Goal: Information Seeking & Learning: Check status

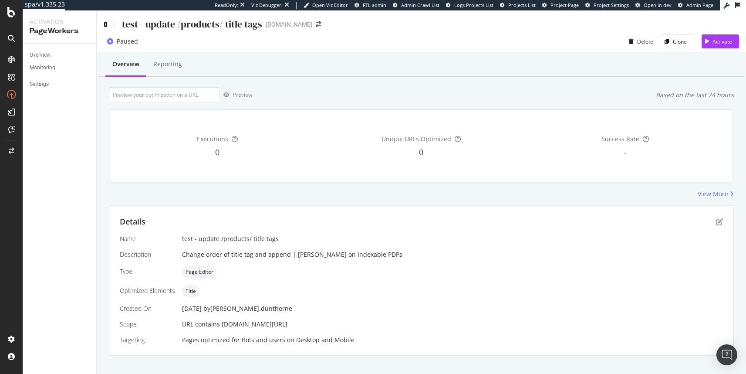
click at [106, 23] on icon at bounding box center [106, 24] width 4 height 6
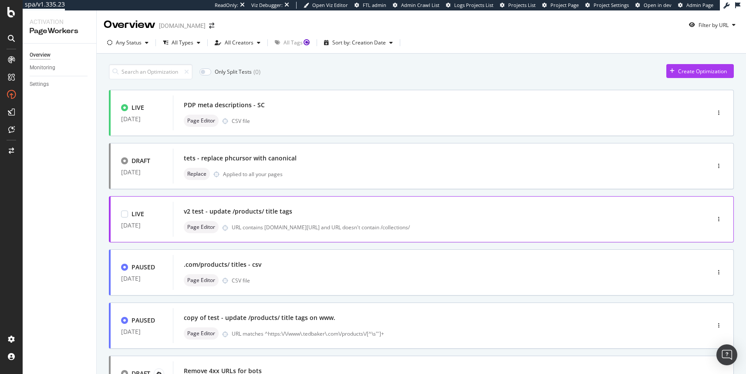
click at [385, 224] on div "URL contains www.tedbaker.com/products/ and URL doesn't contain /collections/" at bounding box center [452, 227] width 441 height 7
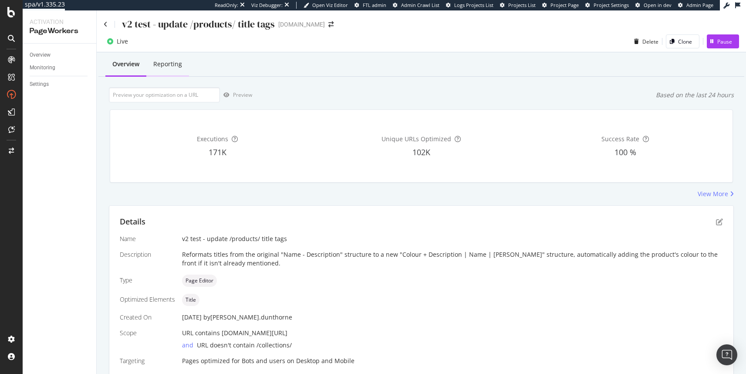
click at [171, 69] on div "Reporting" at bounding box center [167, 65] width 43 height 24
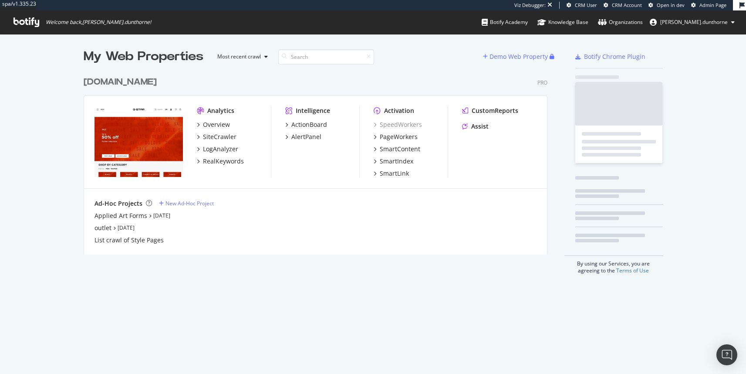
scroll to position [183, 464]
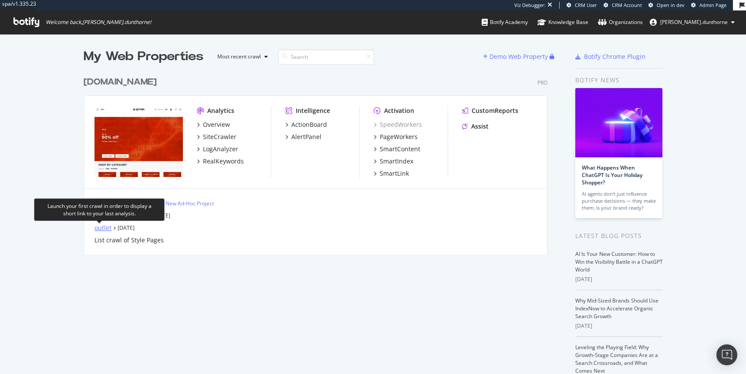
click at [95, 229] on div "outlet" at bounding box center [103, 228] width 17 height 9
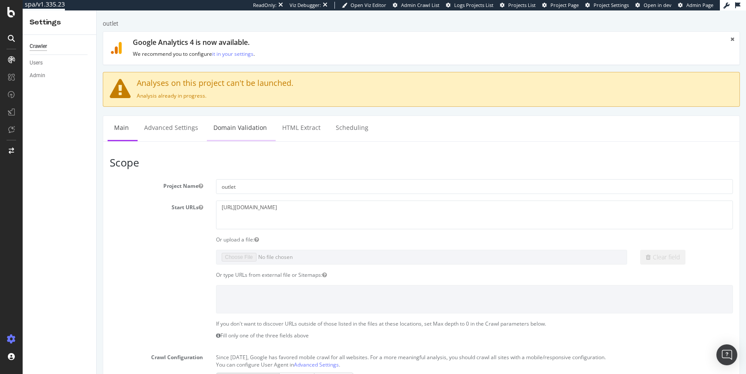
click at [259, 132] on link "Domain Validation" at bounding box center [240, 128] width 67 height 24
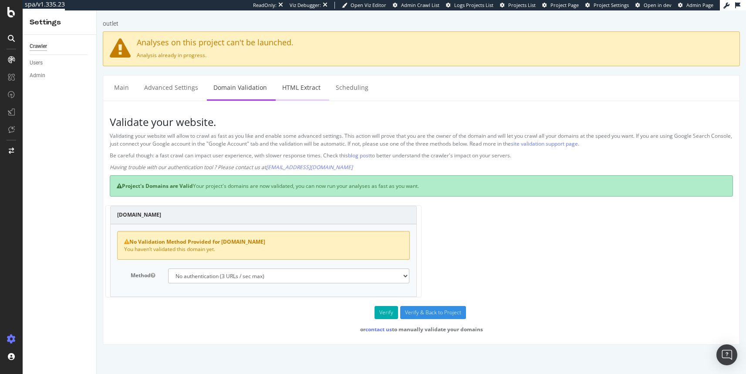
click at [306, 89] on link "HTML Extract" at bounding box center [301, 87] width 51 height 24
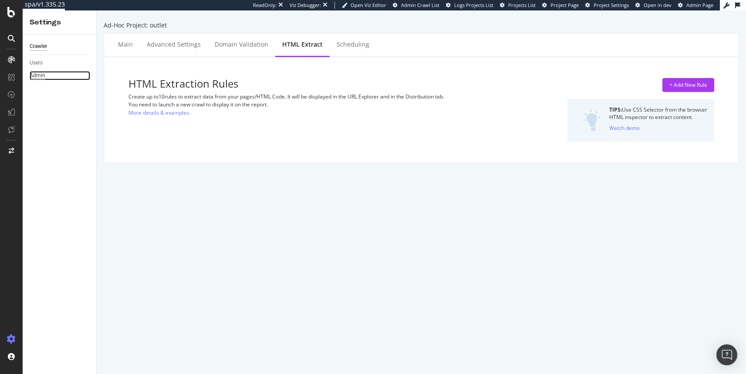
click at [38, 74] on div "Admin" at bounding box center [38, 75] width 16 height 9
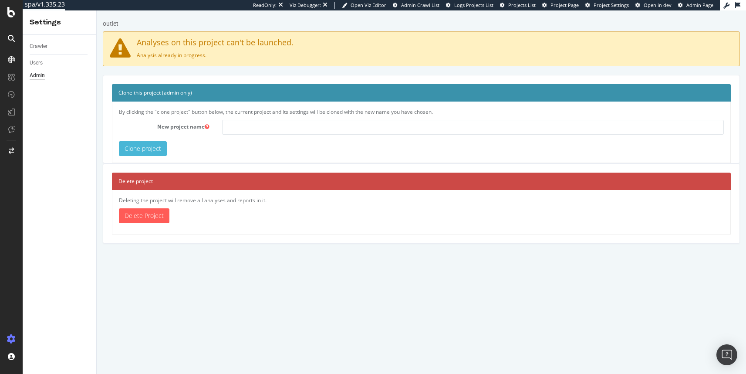
click at [41, 83] on div "Crawler Users Admin" at bounding box center [60, 204] width 74 height 339
click at [41, 48] on div "Crawler" at bounding box center [39, 46] width 18 height 9
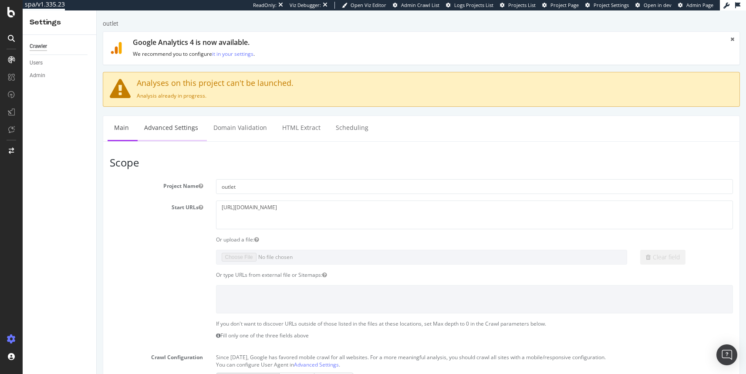
click at [191, 131] on link "Advanced Settings" at bounding box center [171, 128] width 67 height 24
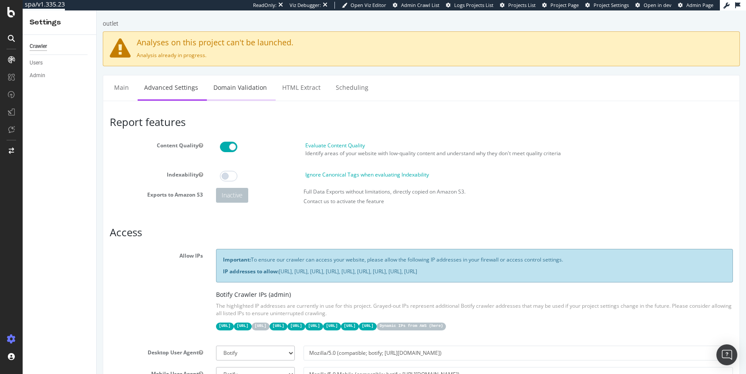
click at [232, 89] on link "Domain Validation" at bounding box center [240, 87] width 67 height 24
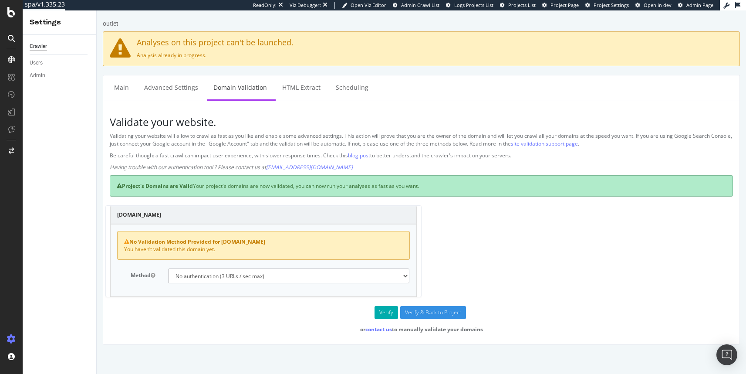
click at [209, 188] on div "Project's Domains are Valid Your project's domains are now validated, you can n…" at bounding box center [421, 185] width 623 height 21
click at [207, 183] on div "Project's Domains are Valid Your project's domains are now validated, you can n…" at bounding box center [421, 185] width 623 height 21
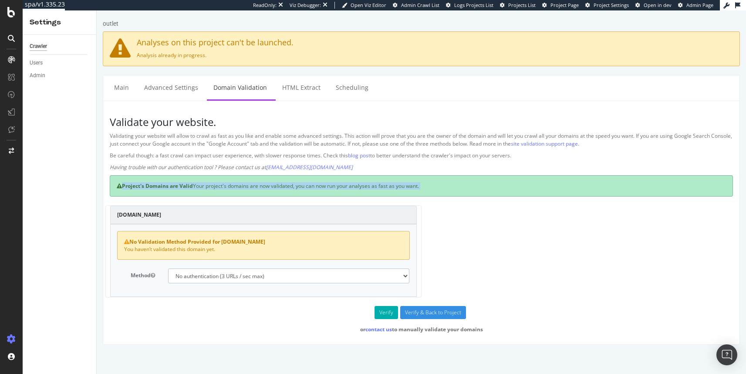
drag, startPoint x: 207, startPoint y: 183, endPoint x: 291, endPoint y: 183, distance: 84.1
click at [290, 184] on div "Project's Domains are Valid Your project's domains are now validated, you can n…" at bounding box center [421, 185] width 623 height 21
click at [323, 183] on div "Project's Domains are Valid Your project's domains are now validated, you can n…" at bounding box center [421, 185] width 623 height 21
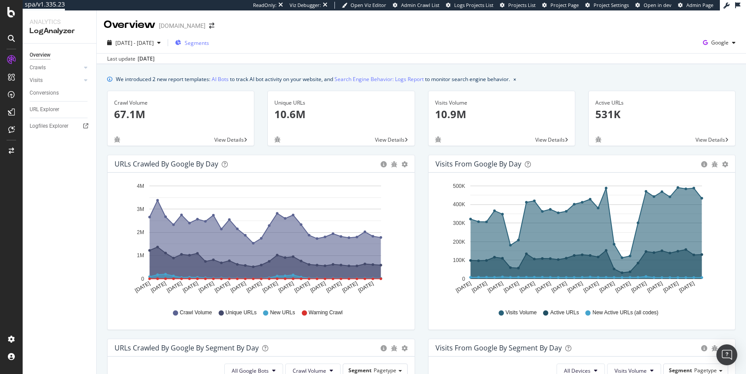
click at [209, 37] on div "Segments" at bounding box center [192, 42] width 34 height 13
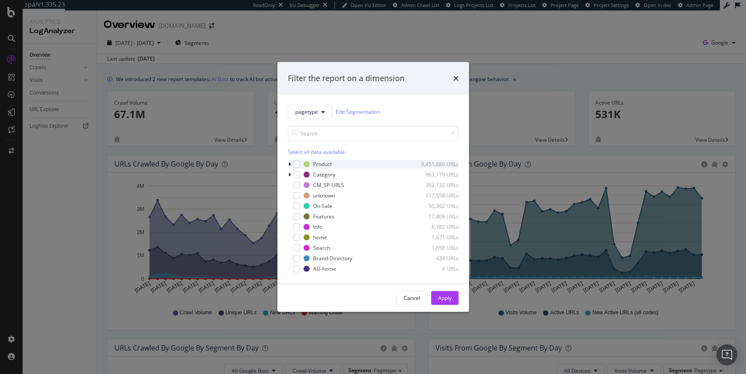
click at [291, 164] on icon "modal" at bounding box center [289, 163] width 3 height 5
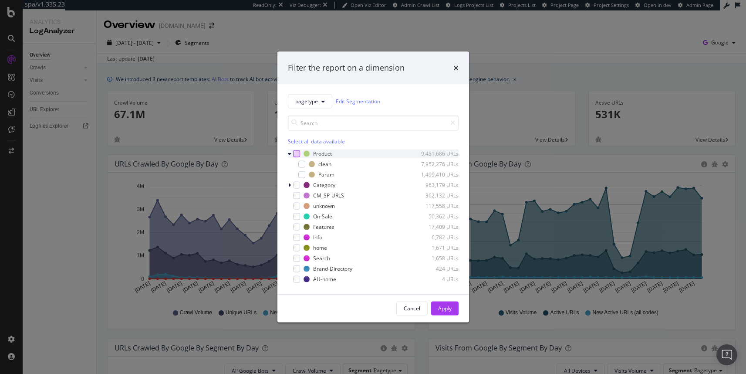
click at [294, 153] on div "modal" at bounding box center [296, 153] width 7 height 7
click at [445, 305] on div "Apply" at bounding box center [445, 308] width 14 height 7
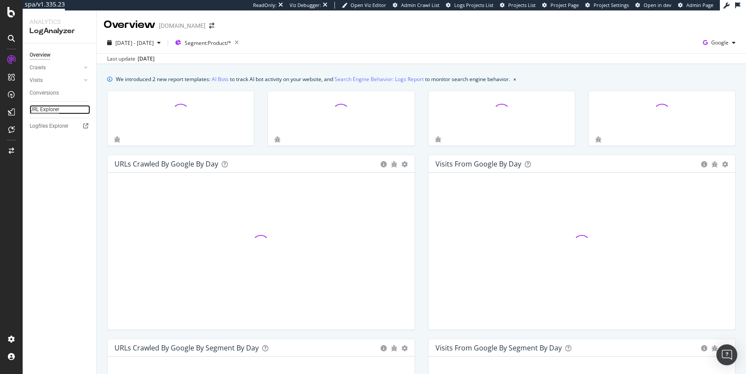
click at [52, 105] on div "URL Explorer" at bounding box center [45, 109] width 30 height 9
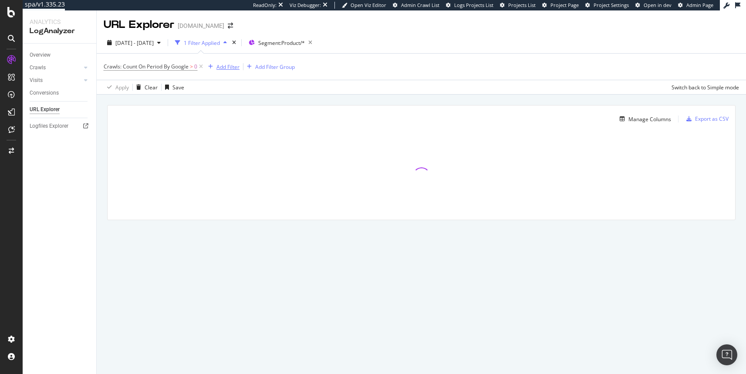
click at [221, 67] on div "Add Filter" at bounding box center [228, 66] width 23 height 7
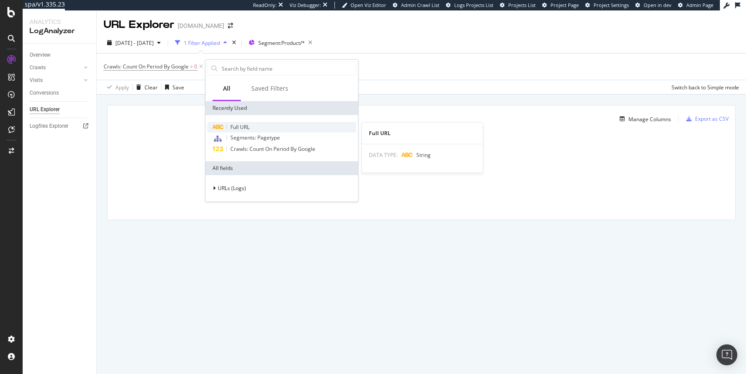
click at [239, 125] on span "Full URL" at bounding box center [239, 126] width 19 height 7
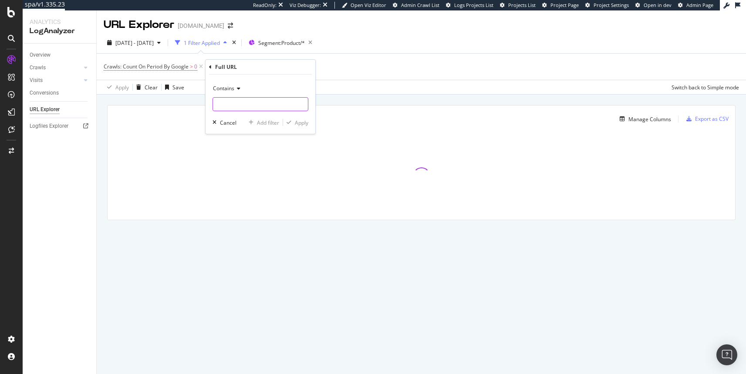
click at [234, 102] on input "text" at bounding box center [260, 104] width 95 height 14
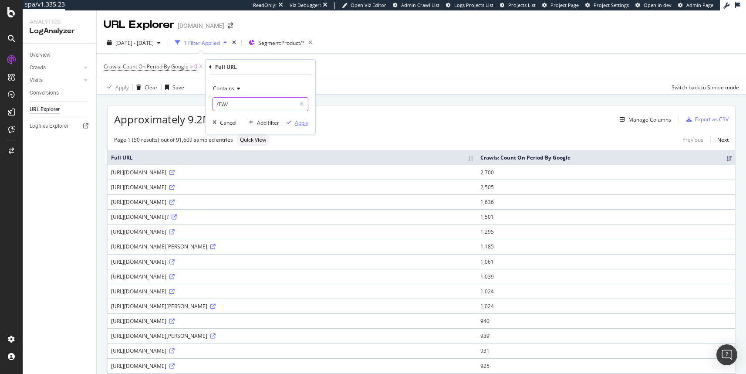
type input "/TW/"
click at [298, 124] on div "Apply" at bounding box center [302, 122] width 14 height 7
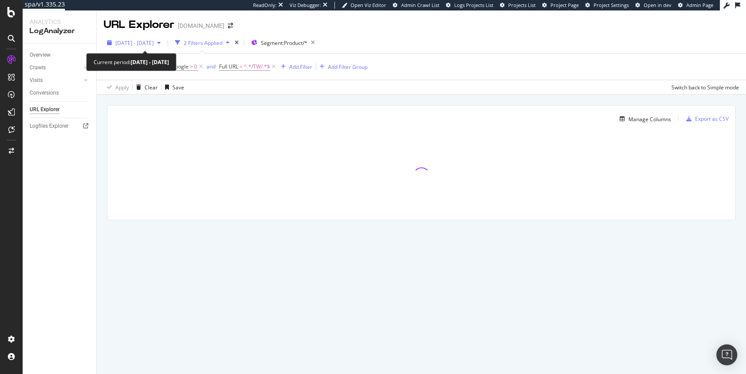
click at [154, 43] on span "[DATE] - [DATE]" at bounding box center [134, 42] width 38 height 7
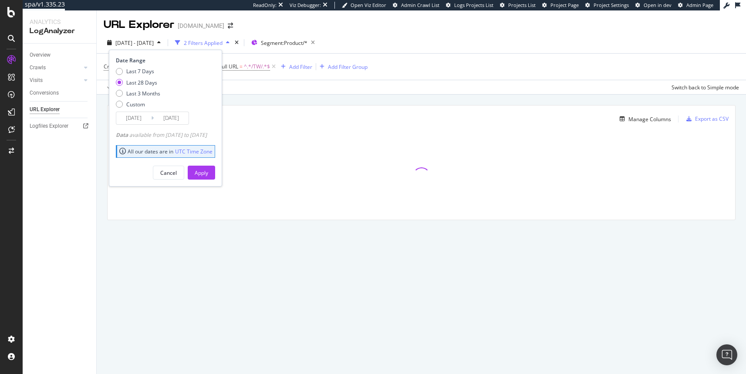
click at [133, 116] on input "[DATE]" at bounding box center [133, 118] width 35 height 12
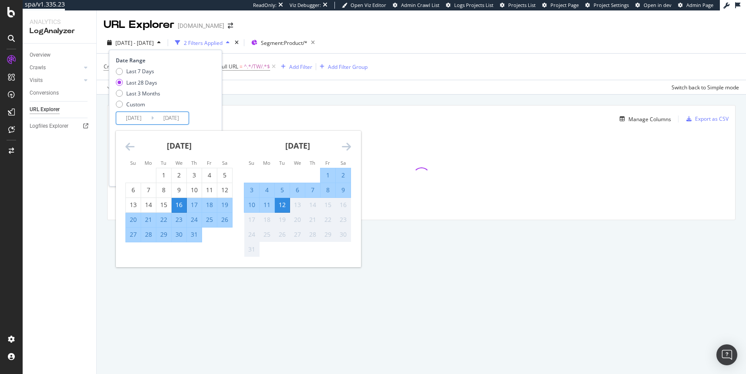
click at [130, 145] on icon "Move backward to switch to the previous month." at bounding box center [129, 146] width 9 height 10
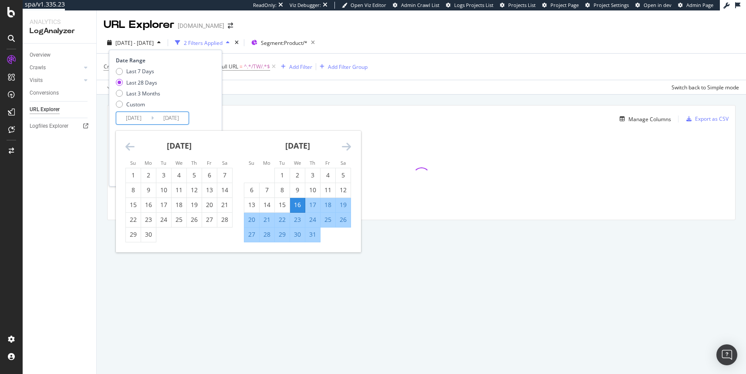
click at [130, 145] on icon "Move backward to switch to the previous month." at bounding box center [129, 146] width 9 height 10
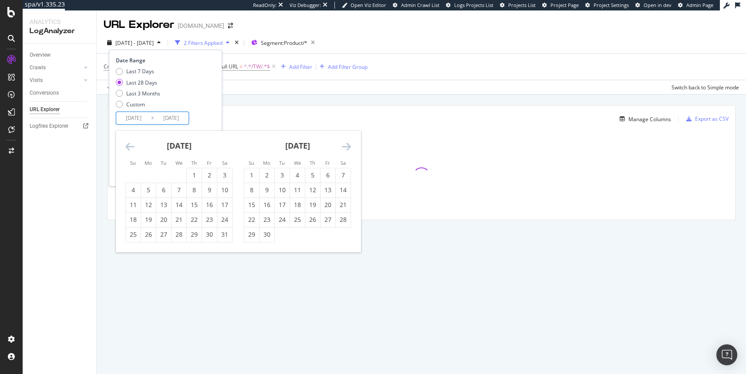
click at [349, 145] on icon "Move forward to switch to the next month." at bounding box center [346, 146] width 9 height 10
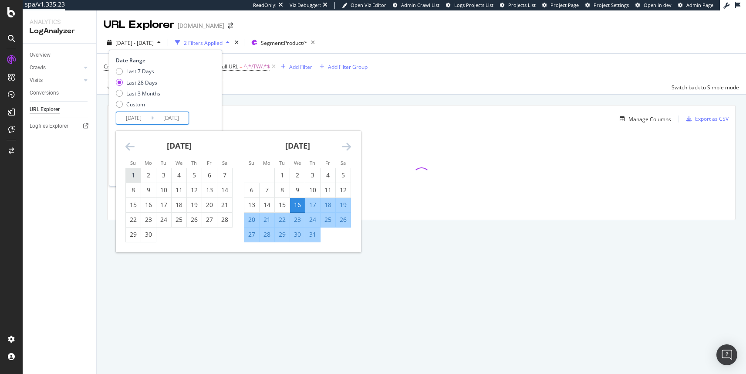
click at [127, 174] on div "1" at bounding box center [133, 175] width 15 height 9
type input "[DATE]"
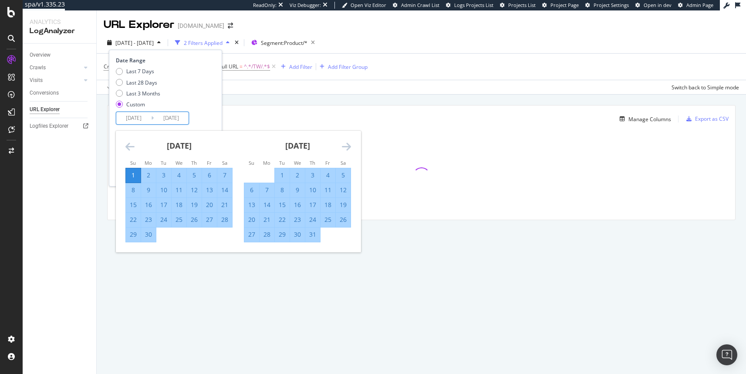
click at [150, 236] on div "30" at bounding box center [148, 234] width 15 height 9
type input "[DATE]"
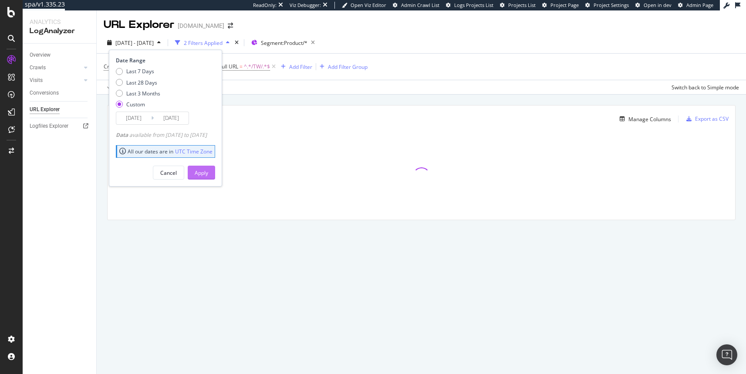
click at [208, 172] on div "Apply" at bounding box center [202, 172] width 14 height 7
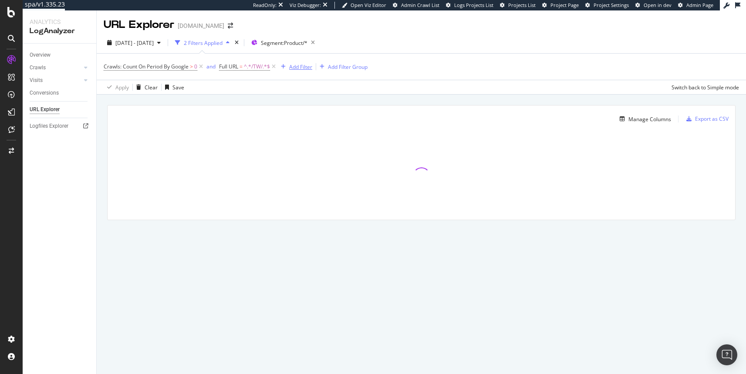
click at [300, 65] on div "Add Filter" at bounding box center [300, 66] width 23 height 7
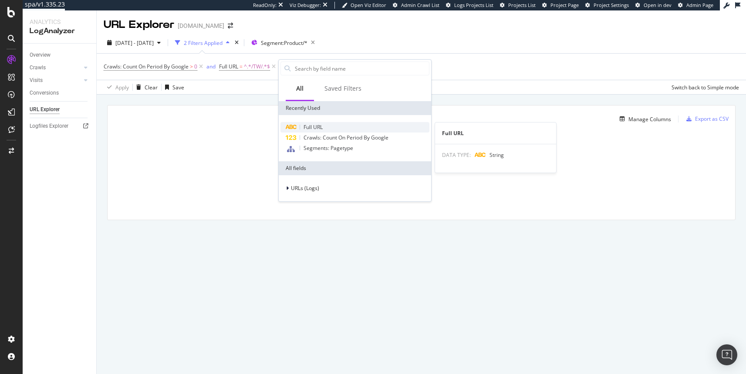
click at [310, 124] on span "Full URL" at bounding box center [313, 126] width 19 height 7
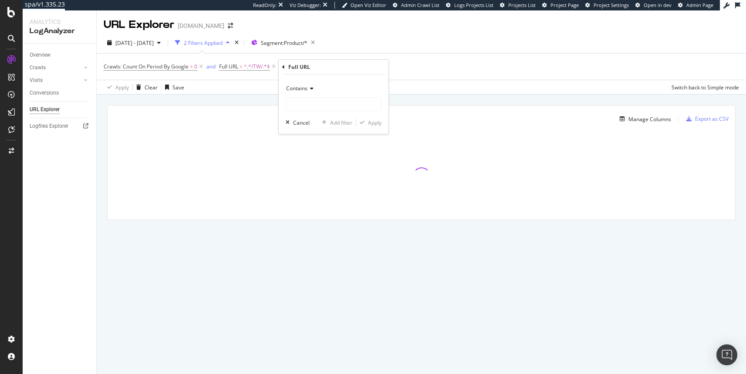
click at [303, 87] on span "Contains" at bounding box center [296, 88] width 21 height 7
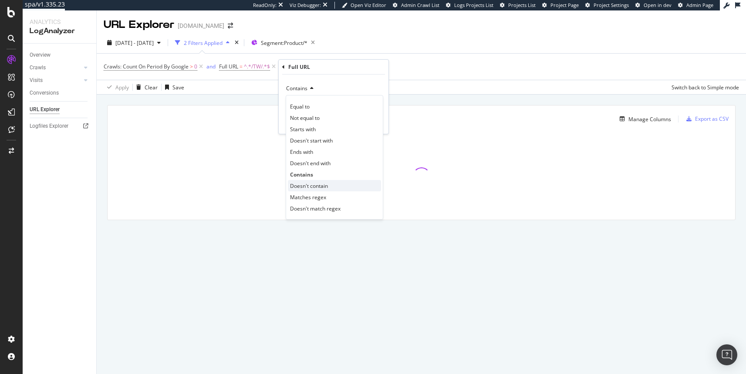
click at [315, 187] on span "Doesn't contain" at bounding box center [309, 185] width 38 height 7
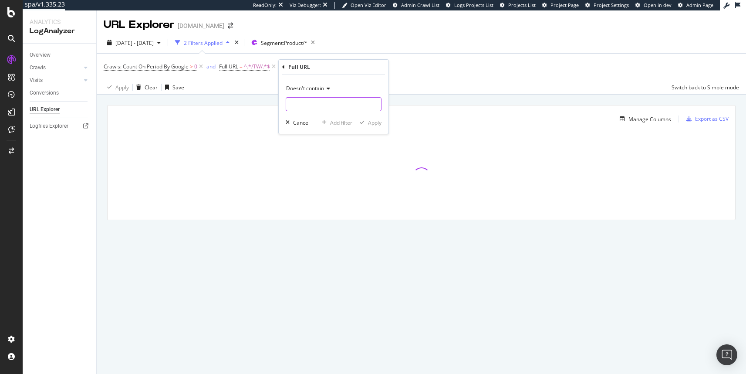
click at [313, 104] on input "text" at bounding box center [333, 104] width 95 height 14
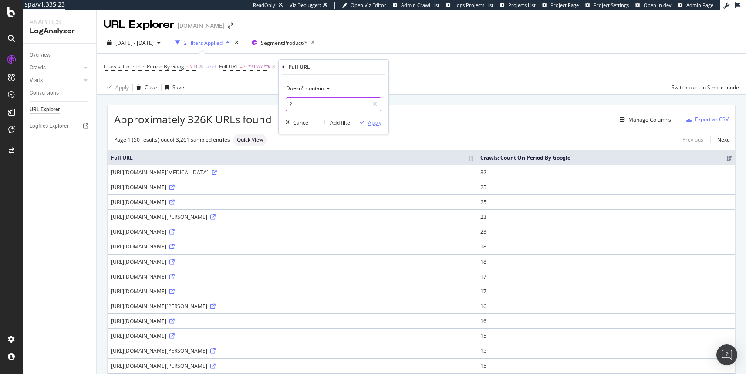
type input "?"
click at [366, 125] on div "button" at bounding box center [362, 122] width 12 height 5
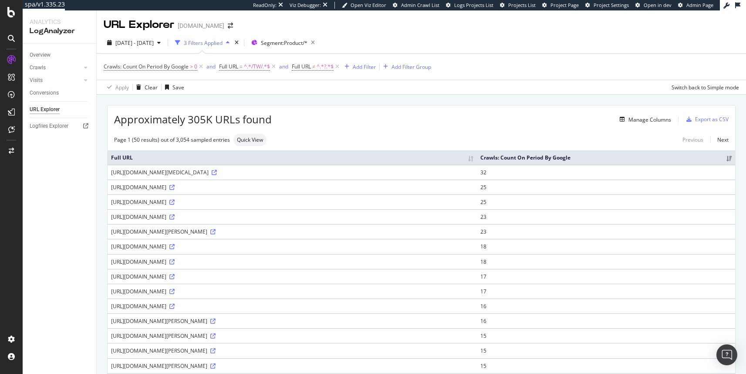
drag, startPoint x: 399, startPoint y: 262, endPoint x: 373, endPoint y: 261, distance: 25.3
click at [373, 261] on div "[URL][DOMAIN_NAME]" at bounding box center [292, 261] width 362 height 7
copy div "R03765989"
click at [472, 122] on div "Manage Columns" at bounding box center [472, 119] width 400 height 10
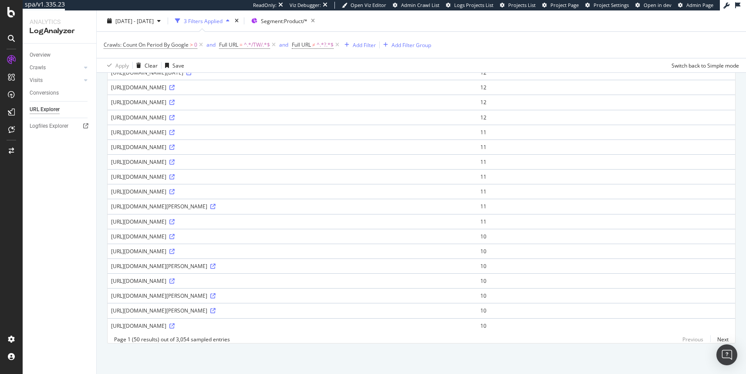
scroll to position [14, 0]
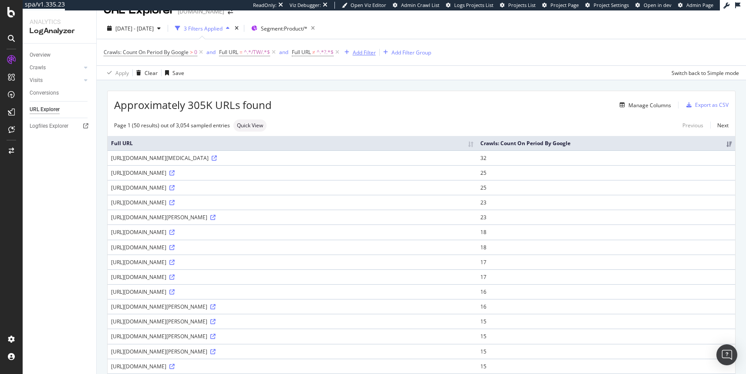
click at [363, 51] on div "Add Filter" at bounding box center [364, 52] width 23 height 7
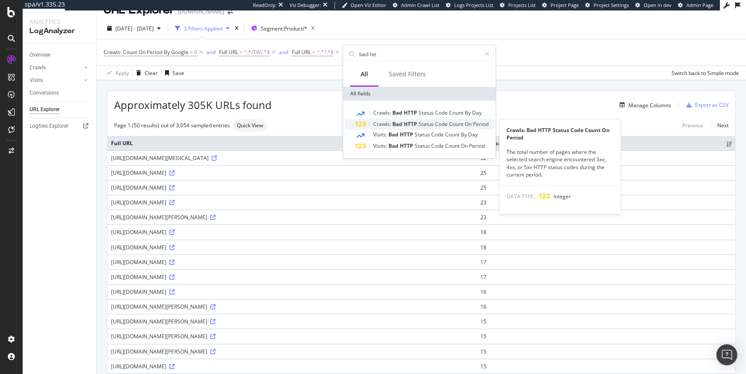
type input "bad htt"
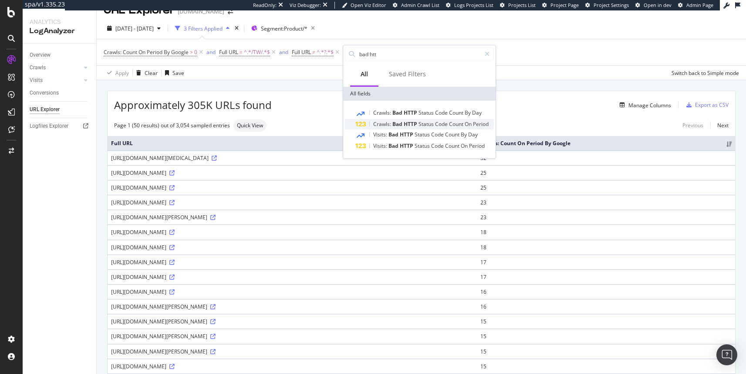
click at [422, 127] on span "Status" at bounding box center [427, 123] width 17 height 7
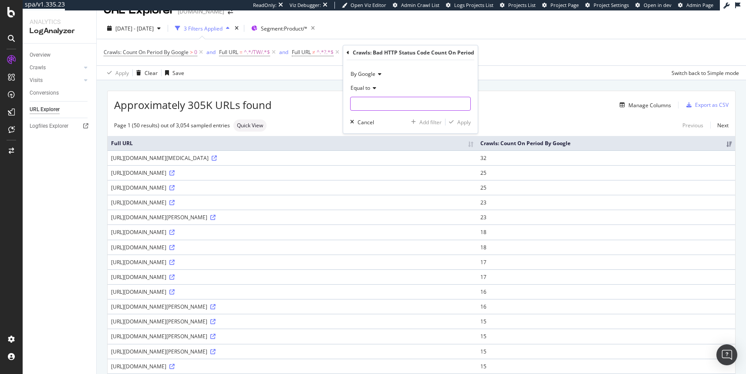
click at [369, 98] on input "number" at bounding box center [410, 104] width 121 height 14
type input "0"
click at [457, 121] on div "Apply" at bounding box center [464, 122] width 14 height 7
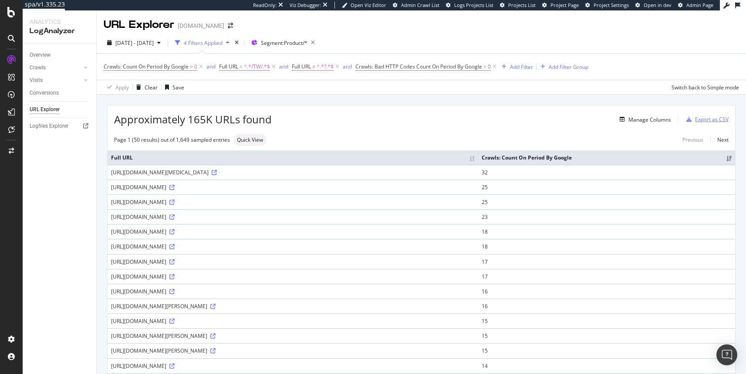
click at [699, 121] on div "Export as CSV" at bounding box center [712, 118] width 34 height 7
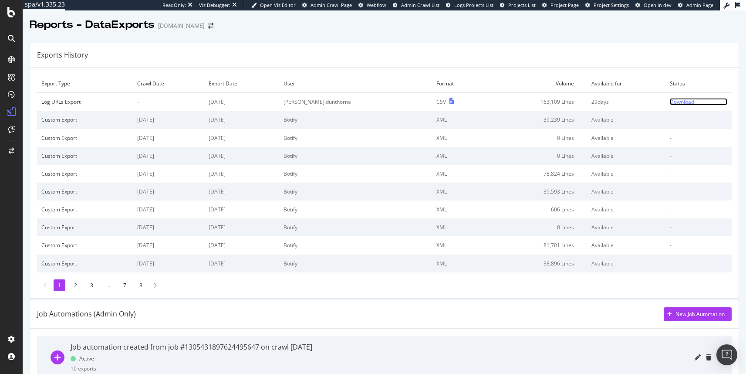
click at [673, 104] on div "Download" at bounding box center [682, 101] width 24 height 7
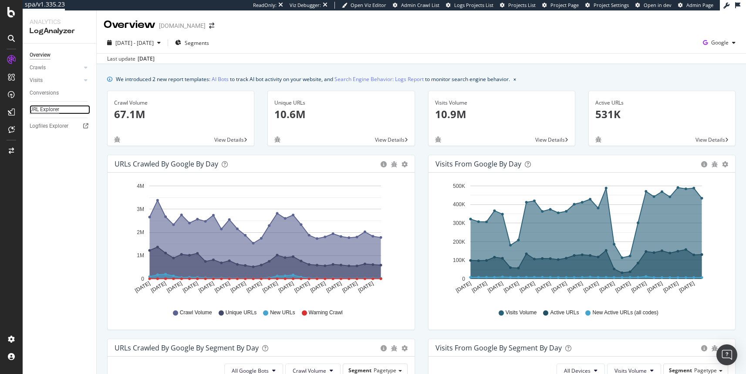
click at [56, 108] on div "URL Explorer" at bounding box center [45, 109] width 30 height 9
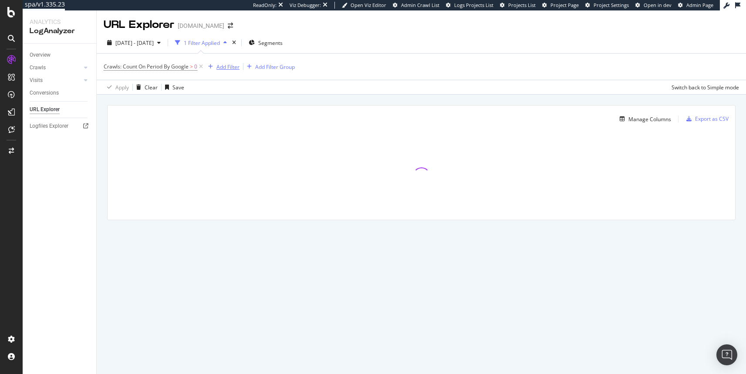
click at [236, 68] on div "Add Filter" at bounding box center [228, 66] width 23 height 7
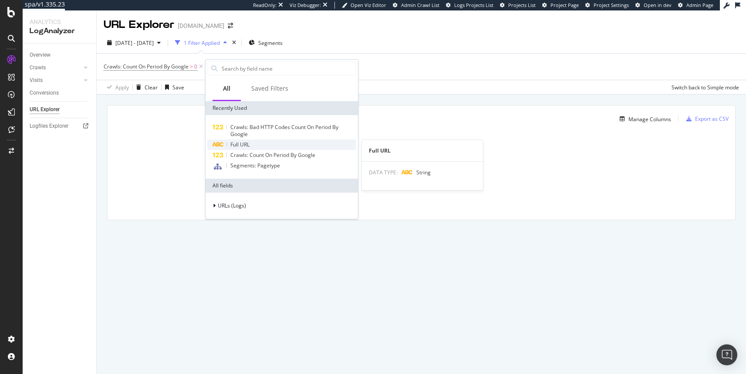
click at [242, 146] on span "Full URL" at bounding box center [239, 144] width 19 height 7
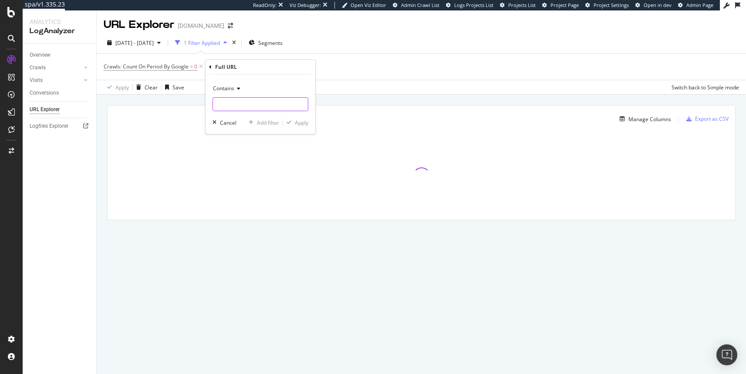
click at [231, 105] on input "text" at bounding box center [260, 104] width 95 height 14
paste input "R00015553"
type input "R00015553"
click at [298, 119] on div "Apply" at bounding box center [302, 122] width 14 height 7
click at [316, 66] on div "Add Filter" at bounding box center [316, 66] width 23 height 7
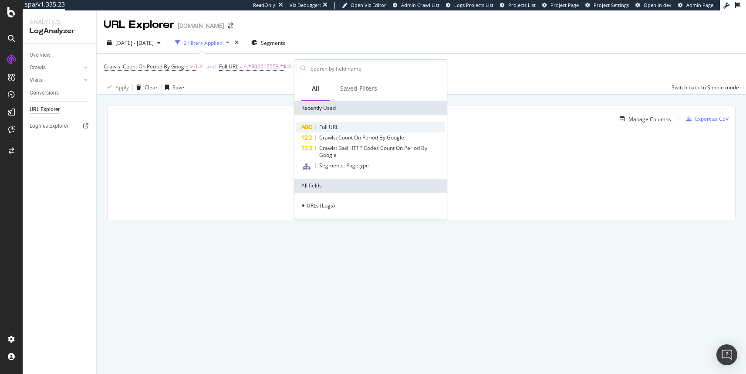
click at [345, 127] on div "Full URL" at bounding box center [370, 127] width 149 height 10
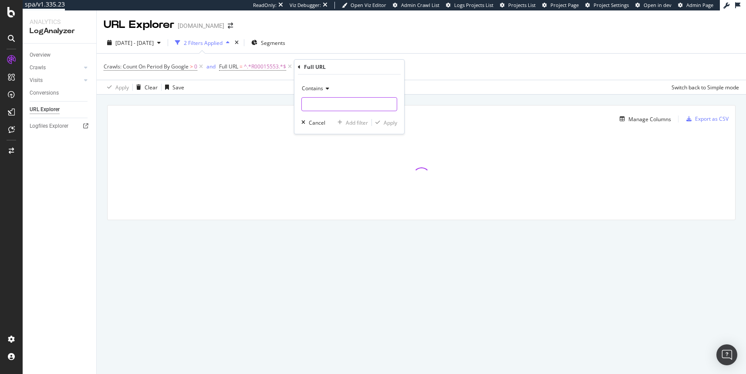
click at [324, 108] on input "text" at bounding box center [349, 104] width 95 height 14
type input "TW"
click at [385, 124] on div "Apply" at bounding box center [391, 122] width 14 height 7
click at [639, 124] on div "Manage Columns Export as CSV" at bounding box center [422, 115] width 628 height 20
click at [642, 117] on div "Manage Columns" at bounding box center [650, 118] width 43 height 7
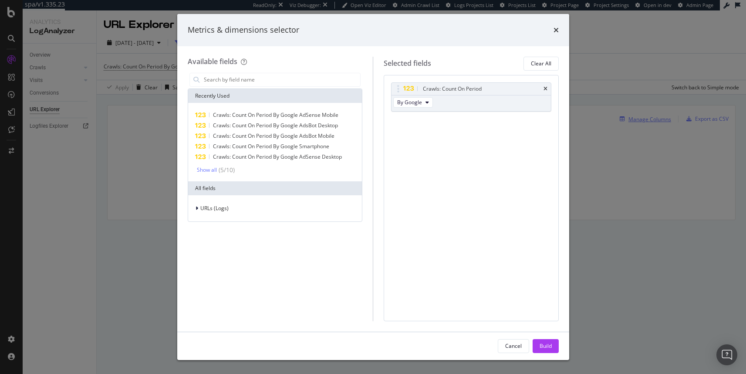
click at [642, 117] on div "Metrics & dimensions selector Available fields Recently Used Crawls: Count On P…" at bounding box center [373, 187] width 746 height 374
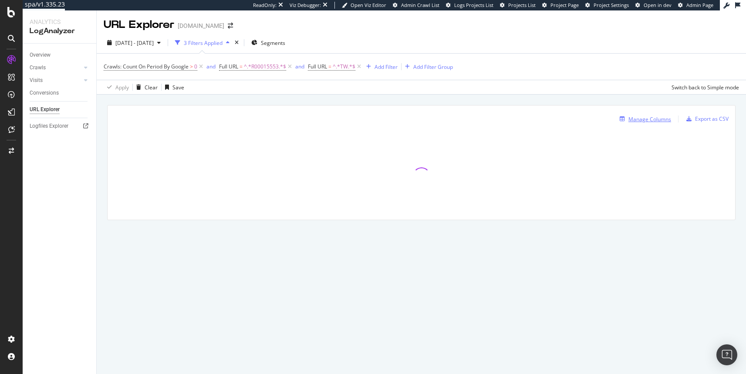
click at [642, 117] on div "Manage Columns" at bounding box center [650, 118] width 43 height 7
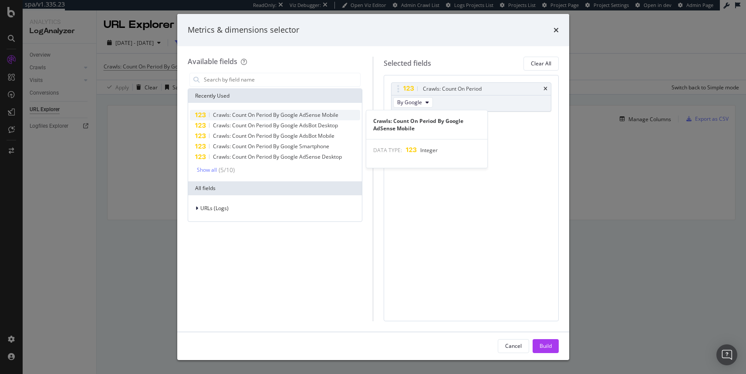
click at [272, 112] on span "Crawls: Count On Period By Google AdSense Mobile" at bounding box center [275, 114] width 125 height 7
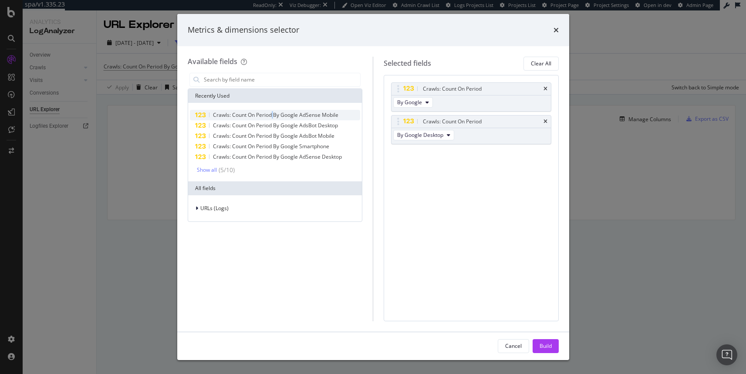
click at [272, 112] on span "Crawls: Count On Period By Google AdSense Mobile" at bounding box center [275, 114] width 125 height 7
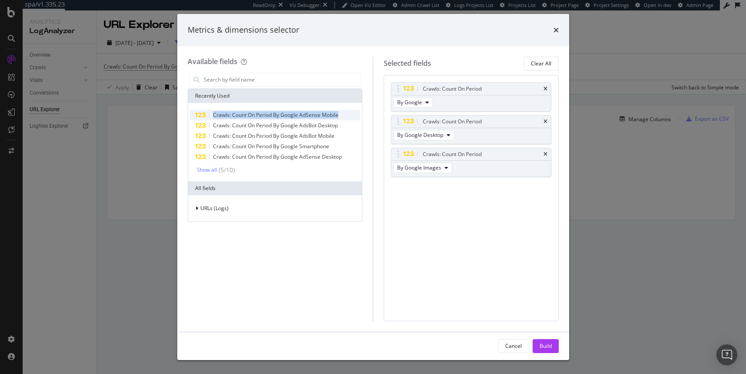
click at [272, 112] on span "Crawls: Count On Period By Google AdSense Mobile" at bounding box center [275, 114] width 125 height 7
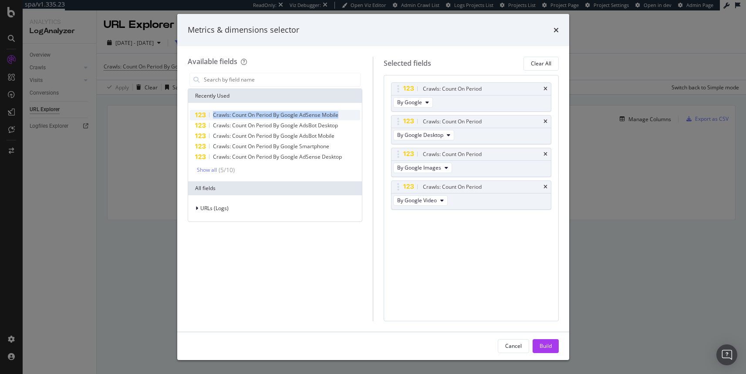
click at [272, 112] on span "Crawls: Count On Period By Google AdSense Mobile" at bounding box center [275, 114] width 125 height 7
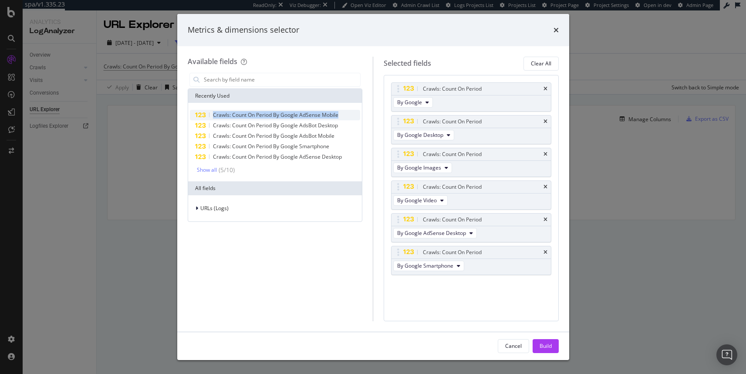
click at [272, 112] on span "Crawls: Count On Period By Google AdSense Mobile" at bounding box center [275, 114] width 125 height 7
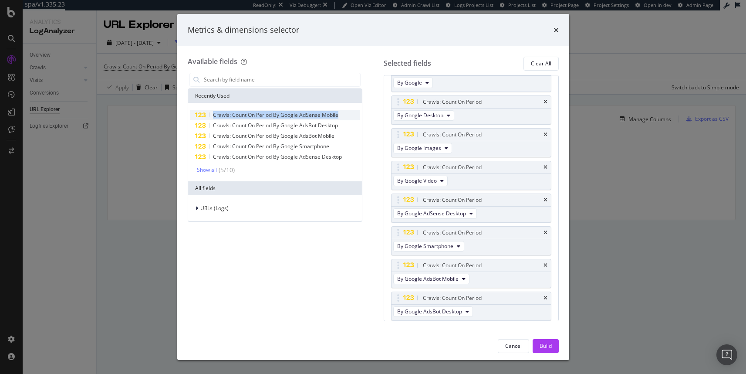
click at [272, 112] on span "Crawls: Count On Period By Google AdSense Mobile" at bounding box center [275, 114] width 125 height 7
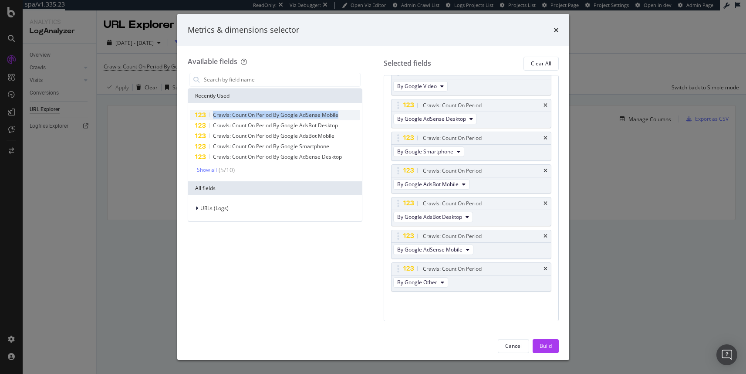
click at [272, 112] on span "Crawls: Count On Period By Google AdSense Mobile" at bounding box center [275, 114] width 125 height 7
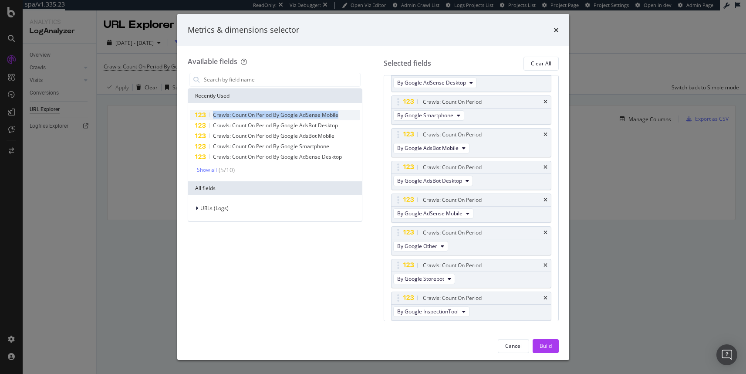
click at [272, 112] on span "Crawls: Count On Period By Google AdSense Mobile" at bounding box center [275, 114] width 125 height 7
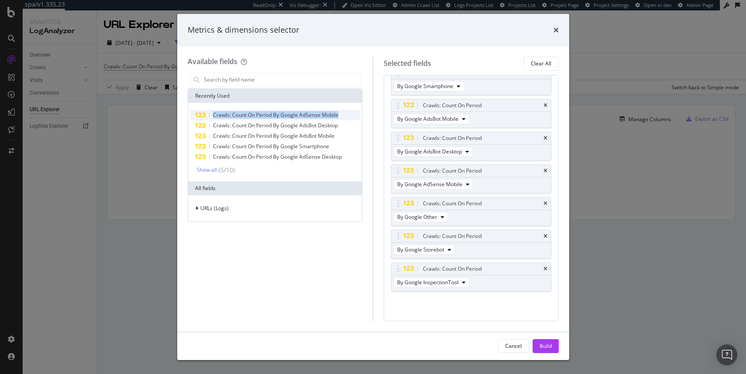
click at [272, 112] on span "Crawls: Count On Period By Google AdSense Mobile" at bounding box center [275, 114] width 125 height 7
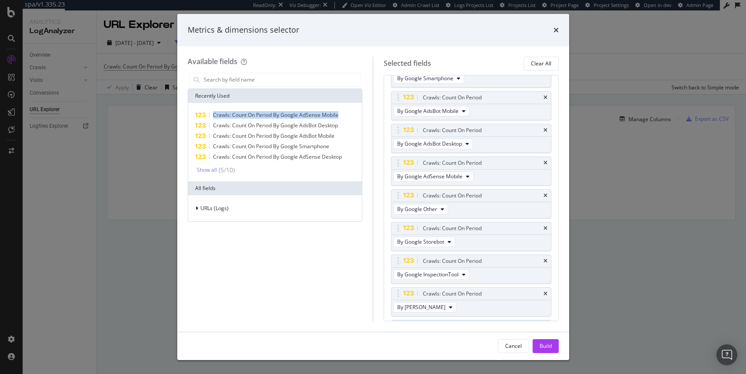
scroll to position [216, 0]
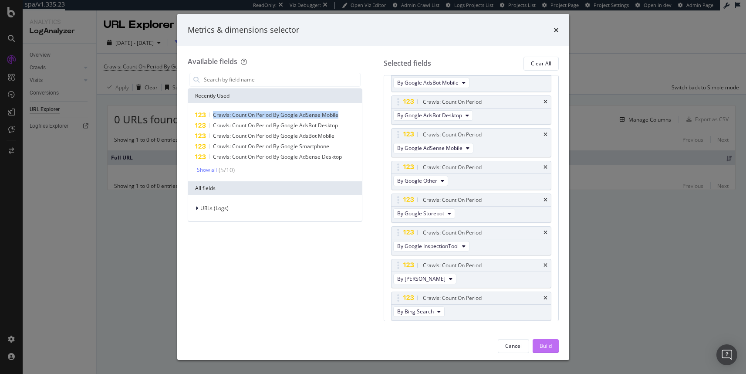
click at [545, 344] on div "Build" at bounding box center [546, 345] width 12 height 7
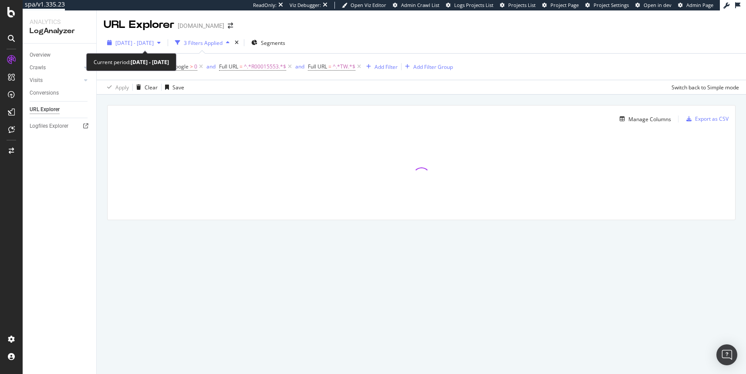
click at [152, 46] on span "[DATE] - [DATE]" at bounding box center [134, 42] width 38 height 7
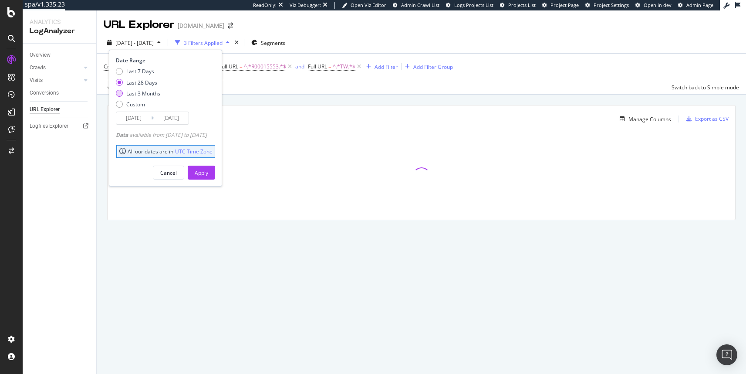
click at [142, 94] on div "Last 3 Months" at bounding box center [143, 93] width 34 height 7
type input "2025/05/13"
click at [208, 170] on div "Apply" at bounding box center [202, 172] width 14 height 7
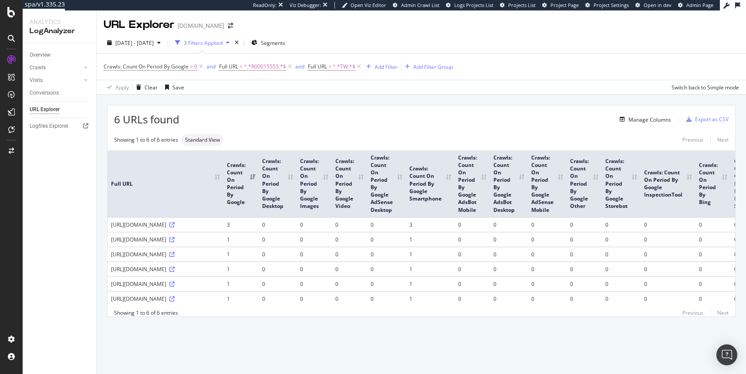
scroll to position [69, 0]
click at [169, 252] on icon at bounding box center [171, 254] width 5 height 5
